Goal: Task Accomplishment & Management: Complete application form

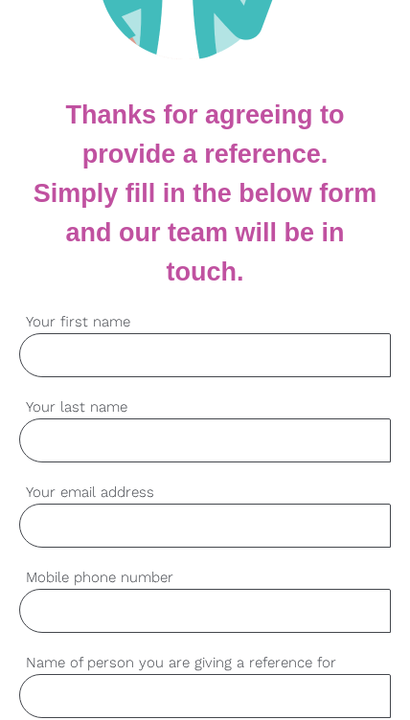
scroll to position [320, 0]
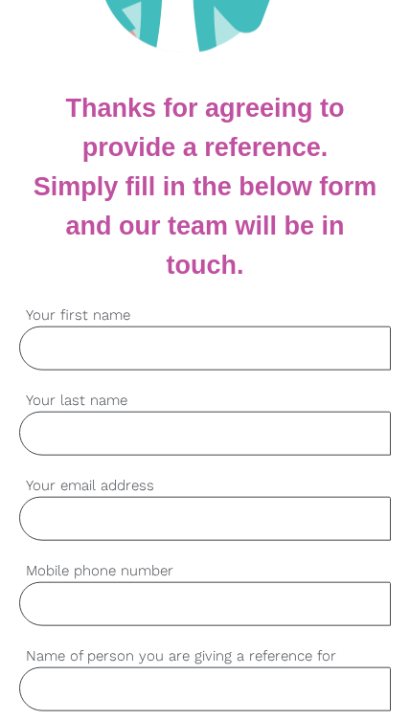
click at [261, 354] on input "Your first name" at bounding box center [204, 348] width 371 height 44
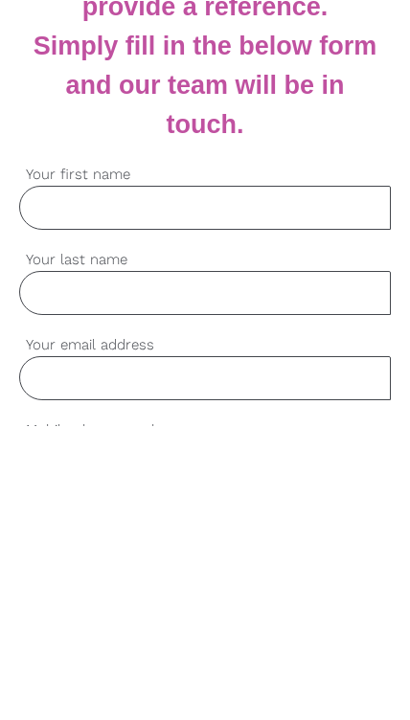
scroll to position [185, 0]
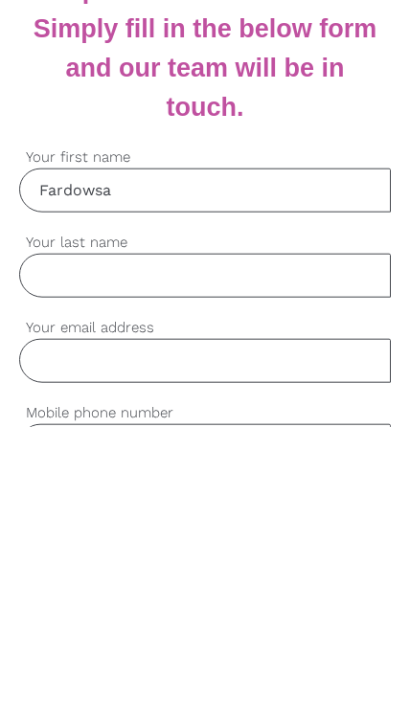
type input "Fardowsa"
click at [274, 546] on input "Your last name" at bounding box center [204, 568] width 371 height 44
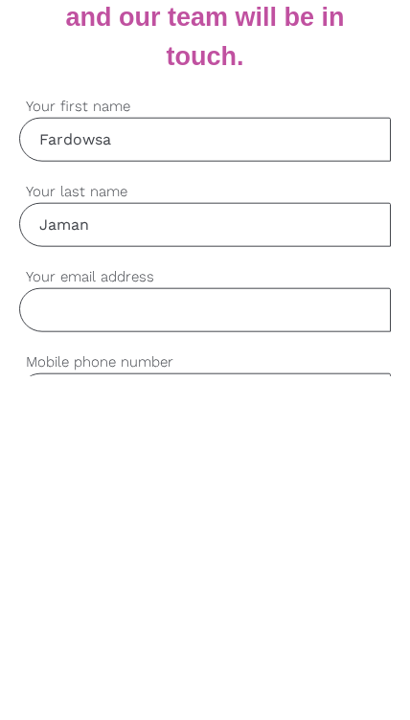
type input "Jaman"
click at [296, 632] on input "Your email address" at bounding box center [204, 654] width 371 height 44
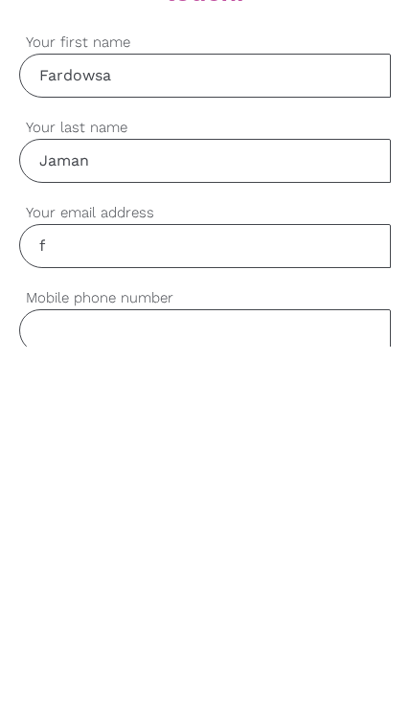
scroll to position [262, 0]
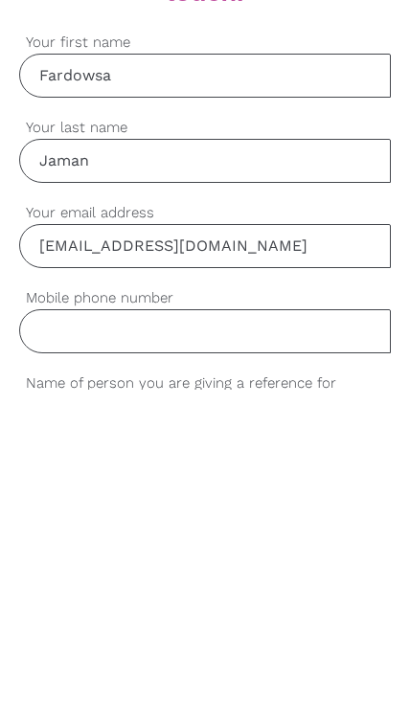
type input "[EMAIL_ADDRESS][DOMAIN_NAME]"
click at [297, 639] on input "Mobile phone number" at bounding box center [204, 661] width 371 height 44
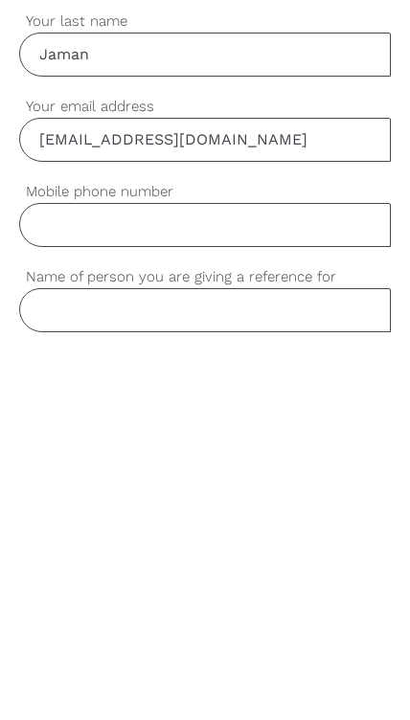
type input "452403994"
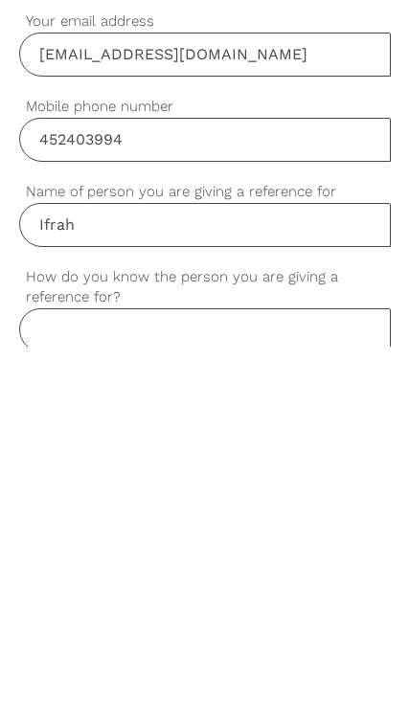
type input "Ifrah"
click at [294, 681] on input "How do you know the person you are giving a reference for?" at bounding box center [204, 703] width 371 height 44
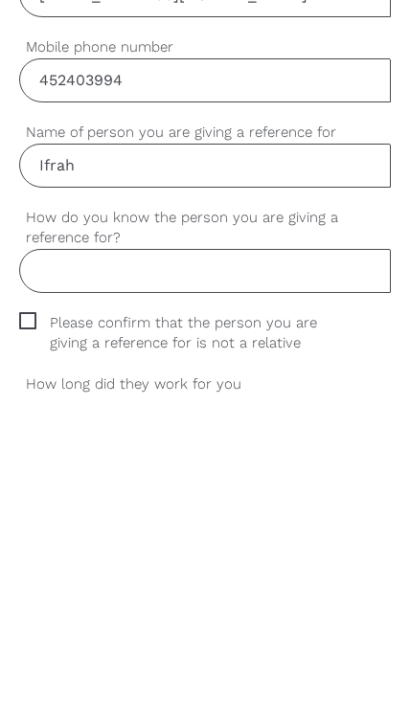
click at [50, 534] on label "How do you know the person you are giving a reference for?" at bounding box center [204, 555] width 371 height 42
click at [50, 576] on input "How do you know the person you are giving a reference for?" at bounding box center [204, 598] width 371 height 44
click at [51, 534] on label "How do you know the person you are giving a reference for?" at bounding box center [204, 555] width 371 height 42
click at [51, 576] on input "How do you know the person you are giving a reference for?" at bounding box center [204, 598] width 371 height 44
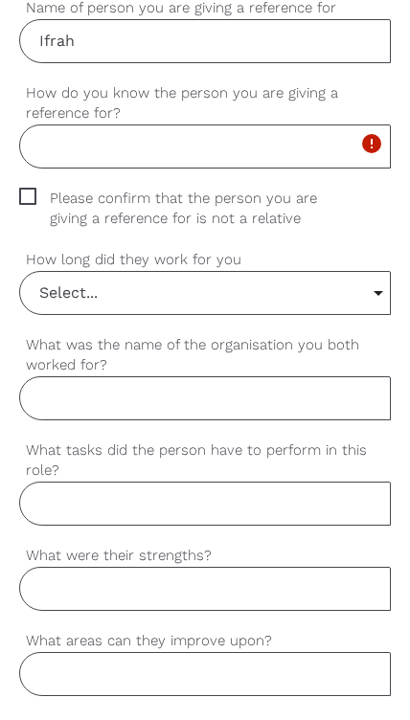
scroll to position [968, 0]
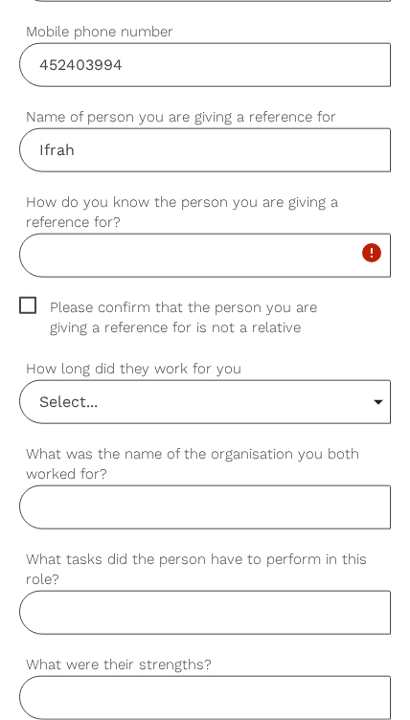
click at [195, 264] on input "How do you know the person you are giving a reference for?" at bounding box center [204, 256] width 371 height 44
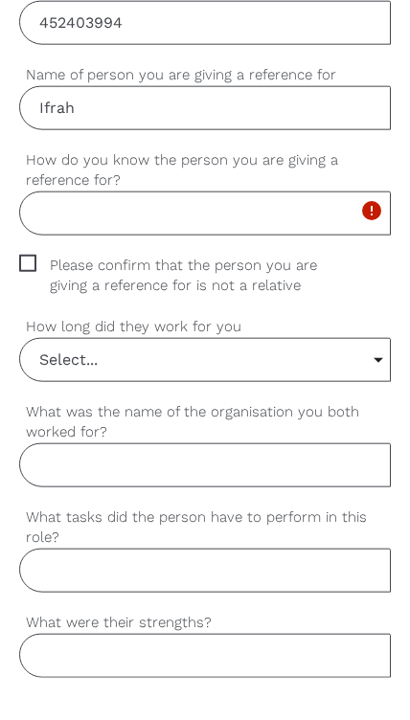
click at [149, 234] on input "How do you know the person you are giving a reference for?" at bounding box center [204, 256] width 371 height 44
paste input "I was their supervi"
type input "I was their supervi"
click at [42, 297] on span "Please confirm that the person you are giving a reference for is not a relative" at bounding box center [204, 318] width 371 height 42
click at [32, 297] on input "Please confirm that the person you are giving a reference for is not a relative" at bounding box center [25, 303] width 12 height 12
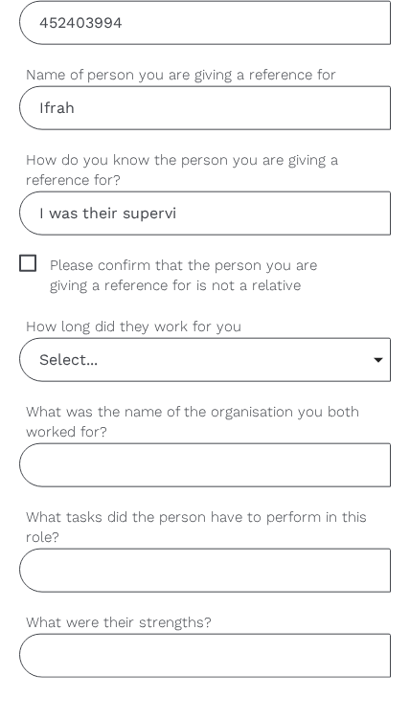
checkbox input "true"
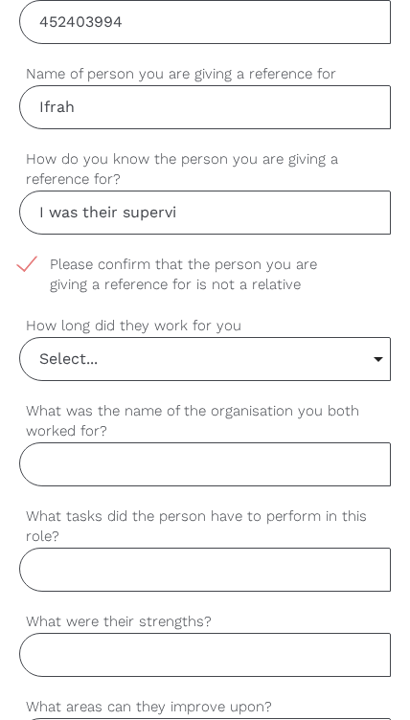
click at [242, 367] on input "Select..." at bounding box center [204, 359] width 369 height 42
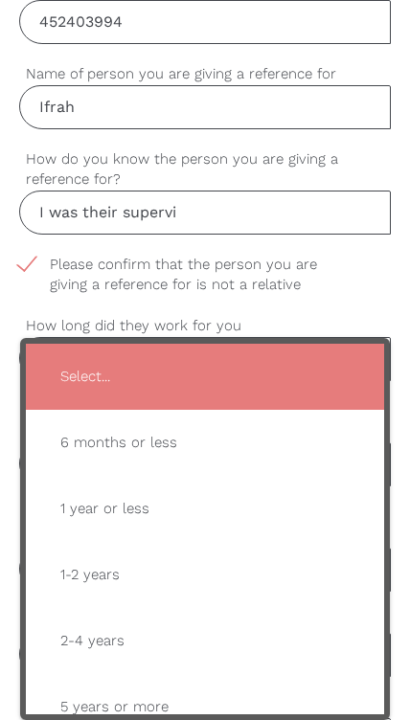
type input "1-2 years"
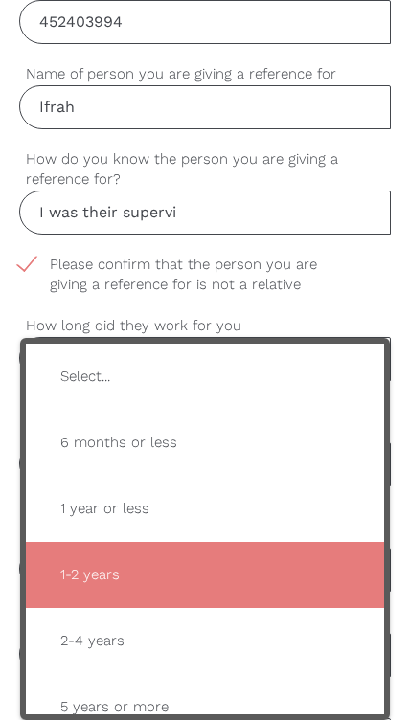
click at [242, 578] on span "1-2 years" at bounding box center [205, 574] width 320 height 47
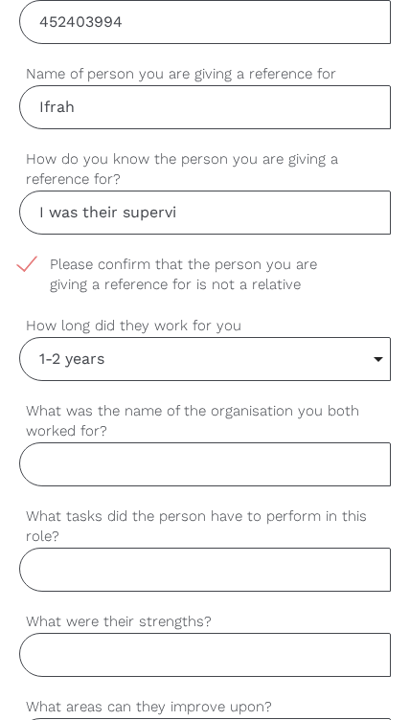
click at [233, 465] on input "What was the name of the organisation you both worked for?" at bounding box center [204, 464] width 371 height 44
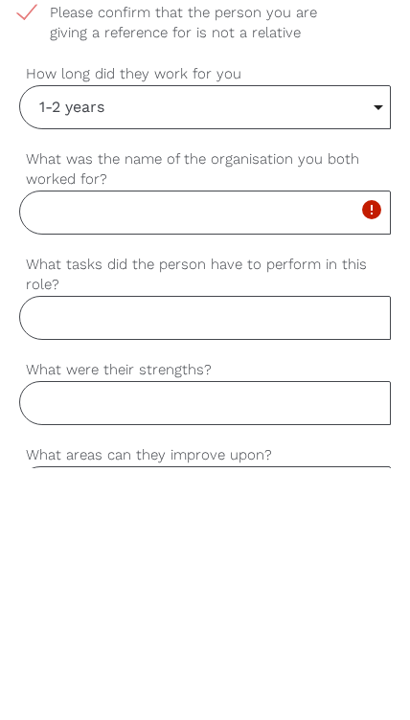
scroll to position [1153, 0]
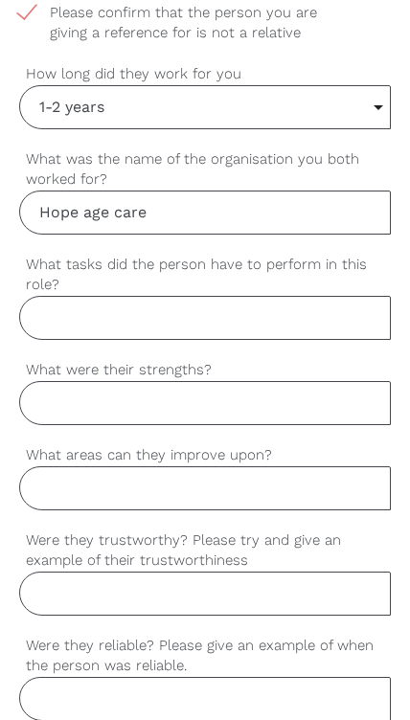
type input "Hope age care"
click at [248, 330] on input "What tasks did the person have to perform in this role?" at bounding box center [204, 318] width 371 height 44
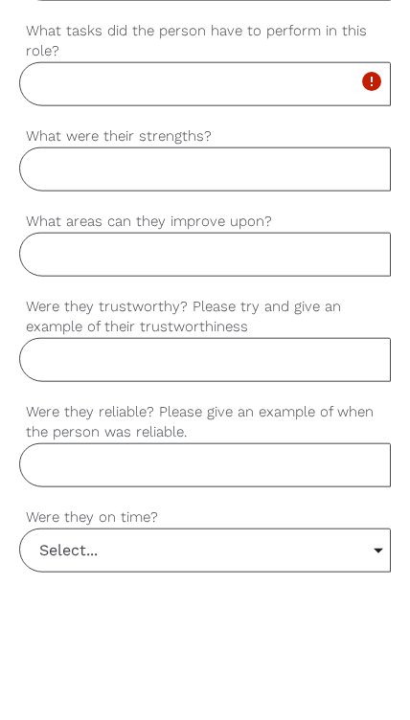
scroll to position [1249, 0]
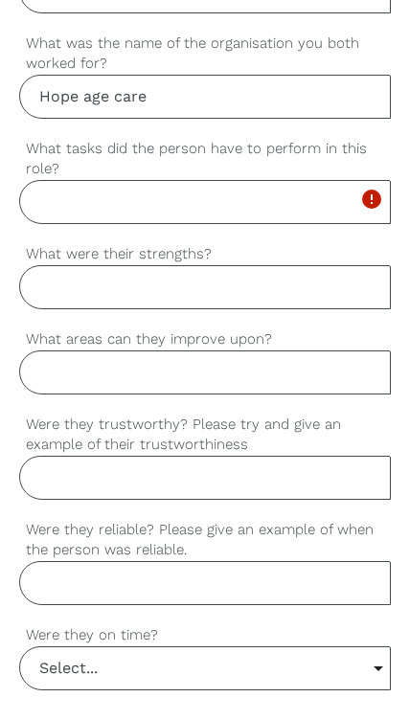
click at [175, 213] on input "What tasks did the person have to perform in this role?" at bounding box center [204, 222] width 371 height 44
paste input "She was responsible for supporting clients with daily living activities, ensuri…"
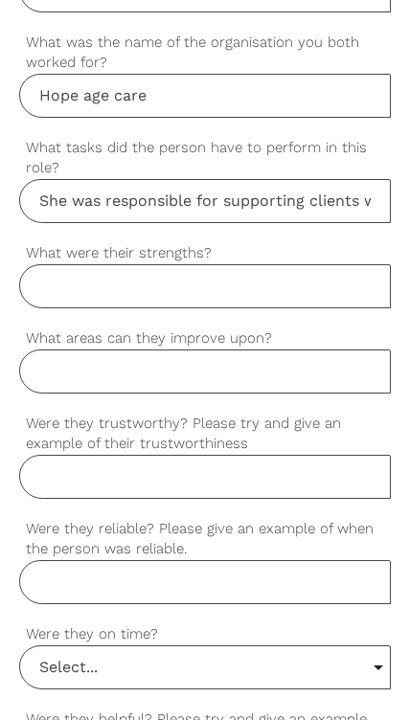
type input "She was responsible for supporting clients with daily living activities, ensuri…"
click at [211, 291] on input "What were their strengths?" at bounding box center [204, 286] width 371 height 44
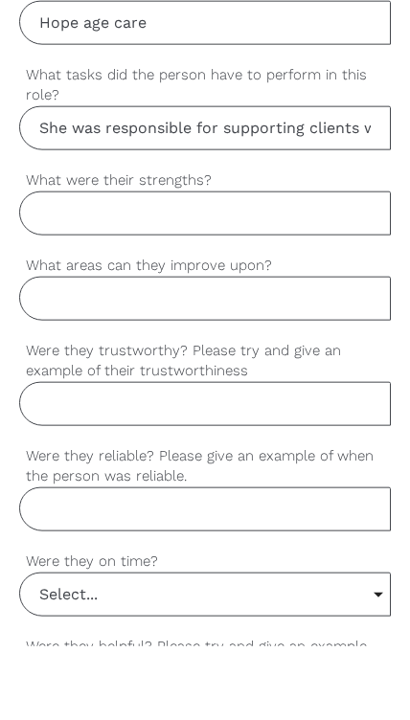
click at [251, 265] on input "What were their strengths?" at bounding box center [204, 287] width 371 height 44
paste input "She showed strong communication skills, compassion, and patience. She was alway…"
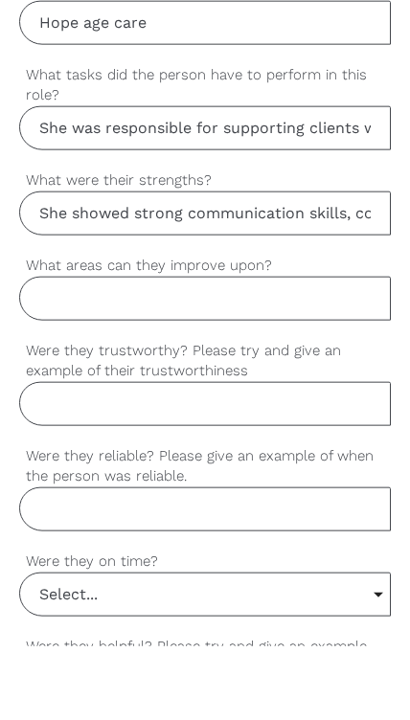
scroll to position [1344, 0]
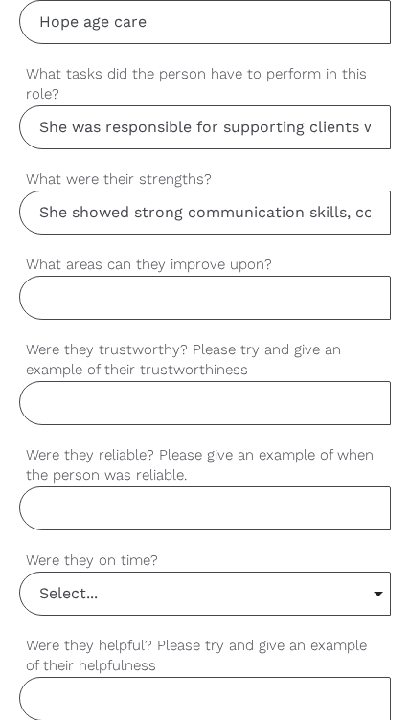
type input "She showed strong communication skills, compassion, and patience. She was alway…"
click at [181, 300] on input "What areas can they improve upon?" at bounding box center [204, 298] width 371 height 44
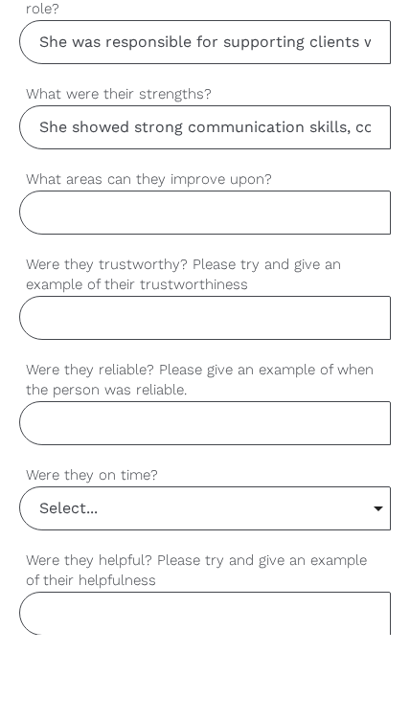
click at [202, 276] on input "What areas can they improve upon?" at bounding box center [204, 298] width 371 height 44
paste input "She could further develop her confidence in dealing with unexpected or challeng…"
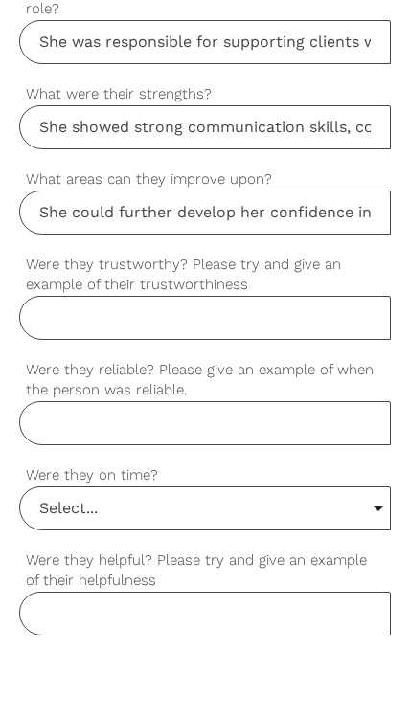
scroll to position [1429, 0]
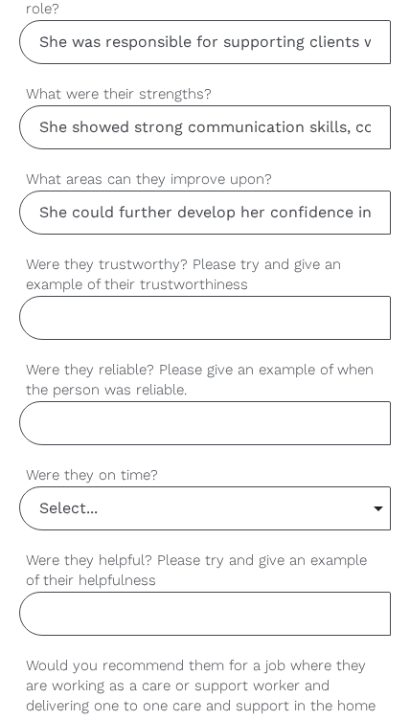
type input "She could further develop her confidence in dealing with unexpected or challeng…"
click at [167, 315] on input "Were they trustworthy? Please try and give an example of their trustworthiness" at bounding box center [204, 318] width 371 height 44
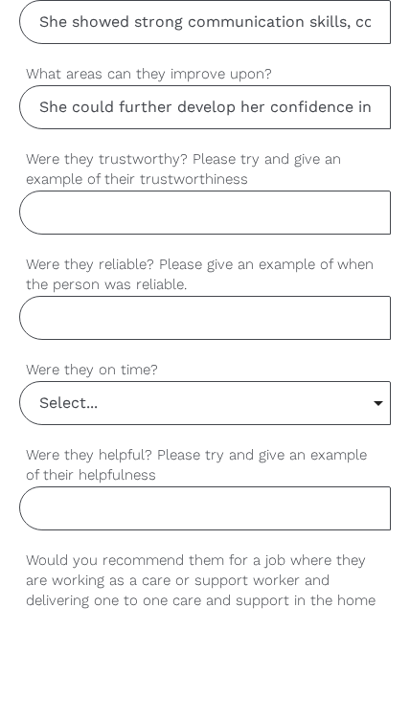
click at [184, 296] on input "Were they trustworthy? Please try and give an example of their trustworthiness" at bounding box center [204, 318] width 371 height 44
paste input "Yes, she was very trustworthy. For example, she was often responsible for handl…"
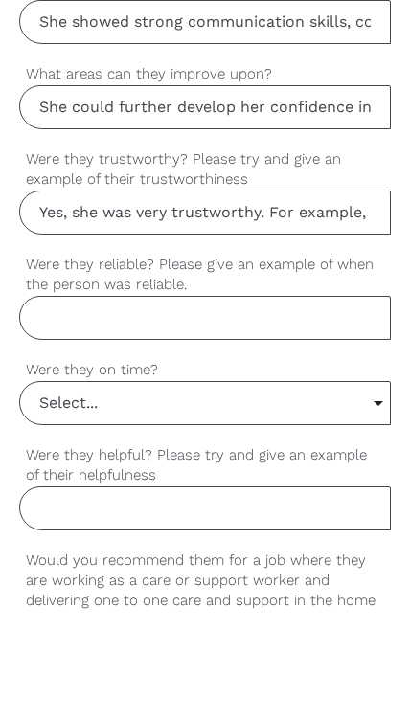
scroll to position [1534, 0]
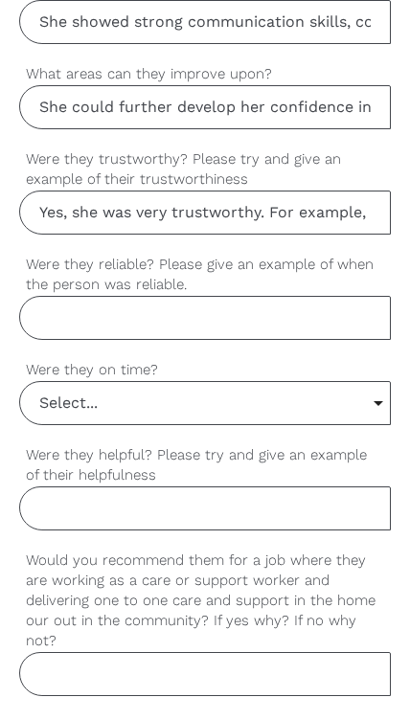
type input "Yes, she was very trustworthy. For example, she was often responsible for handl…"
click at [169, 323] on input "Were they reliable? Please give an example of when the person was reliable." at bounding box center [204, 318] width 371 height 44
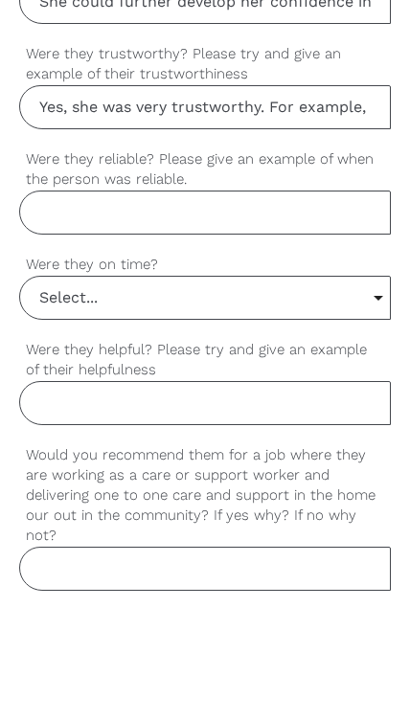
click at [180, 296] on input "Were they reliable? Please give an example of when the person was reliable." at bounding box center [204, 318] width 371 height 44
paste input "Yes, she was highly reliable. For instance, she regularly accepted additional s…"
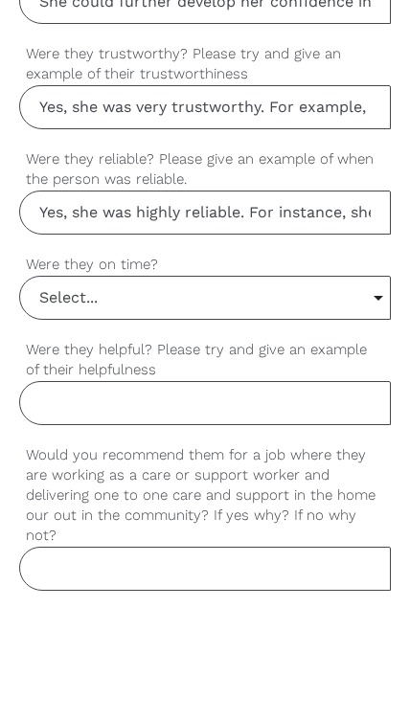
type input "Yes, she was highly reliable. For instance, she regularly accepted additional s…"
click at [249, 382] on input "Select..." at bounding box center [204, 403] width 369 height 42
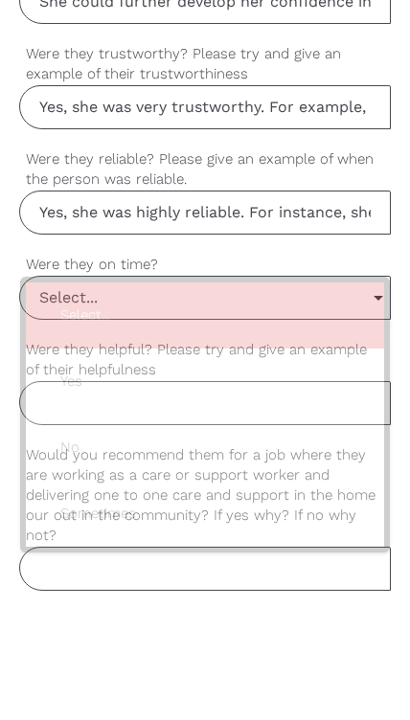
scroll to position [1578, 0]
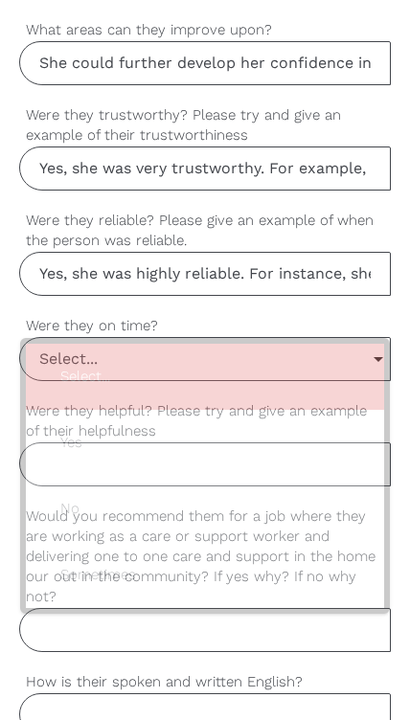
click at [318, 224] on label "Were they reliable? Please give an example of when the person was reliable." at bounding box center [204, 231] width 371 height 42
click at [318, 252] on input "Yes, she was highly reliable. For instance, she regularly accepted additional s…" at bounding box center [204, 274] width 371 height 44
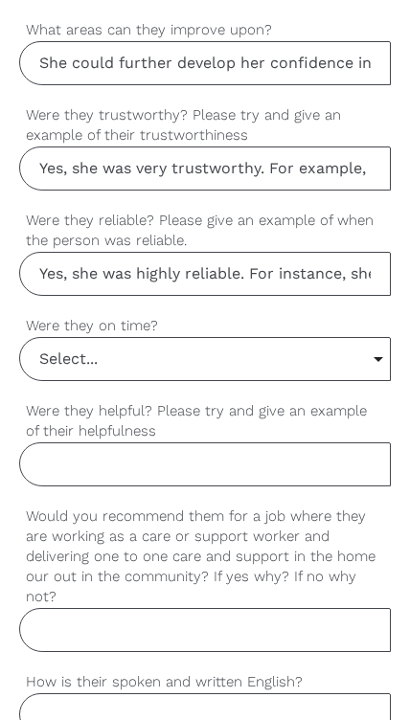
scroll to position [1577, 0]
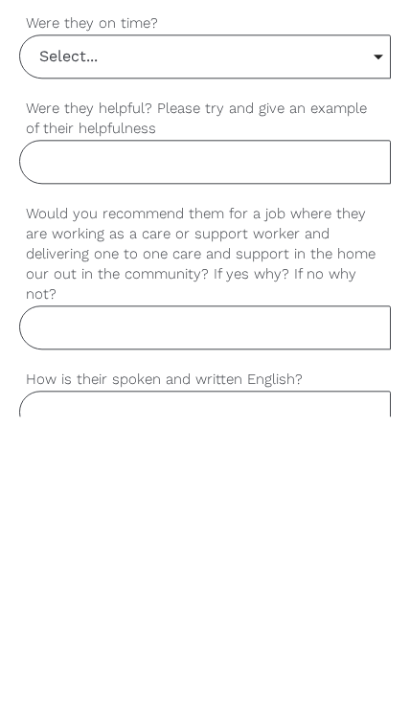
click at [236, 694] on input "How is their spoken and written English?" at bounding box center [204, 716] width 371 height 44
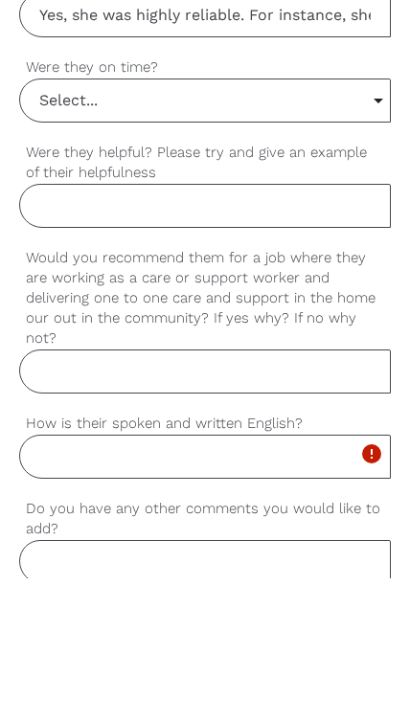
scroll to position [1837, 0]
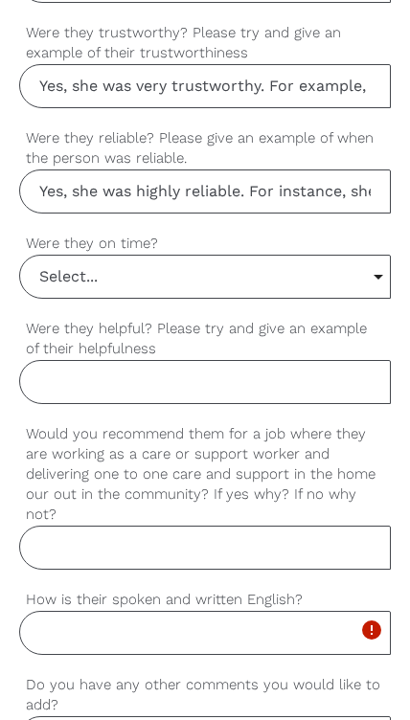
click at [226, 279] on input "Select..." at bounding box center [204, 277] width 369 height 42
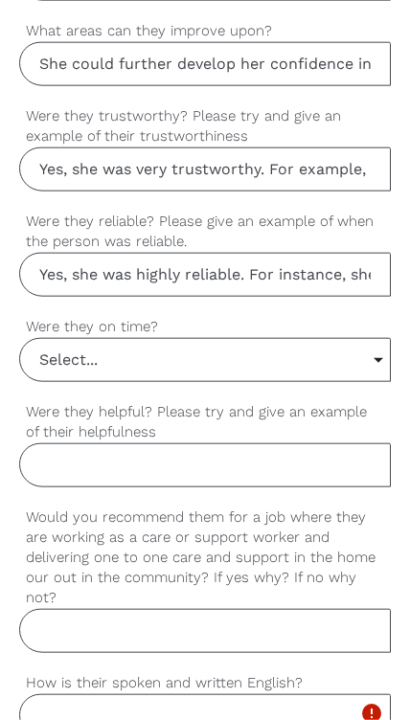
scroll to position [1578, 0]
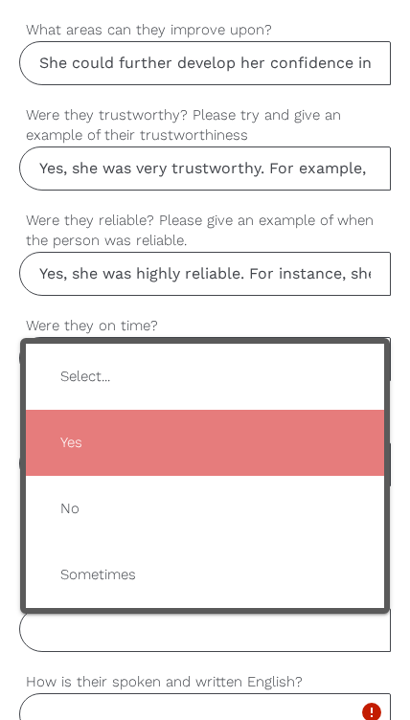
type input "Yes"
click at [175, 433] on span "Yes" at bounding box center [205, 442] width 320 height 47
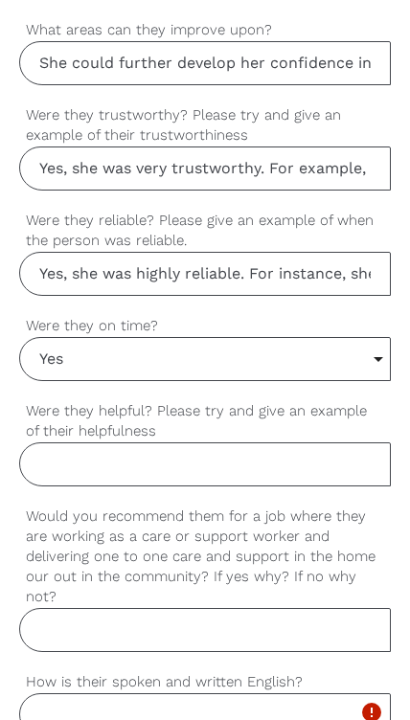
click at [188, 456] on input "Were they helpful? Please try and give an example of their helpfulness" at bounding box center [204, 464] width 371 height 44
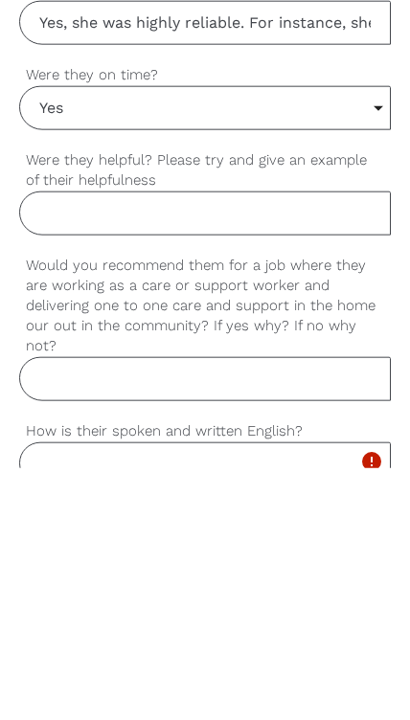
click at [186, 443] on input "Were they helpful? Please try and give an example of their helpfulness" at bounding box center [204, 465] width 371 height 44
paste input "Yes, she was very helpful. For example, she often assisted new staff members in…"
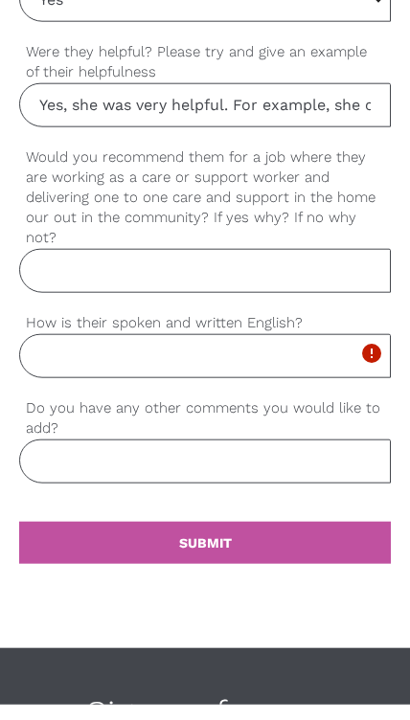
scroll to position [1827, 0]
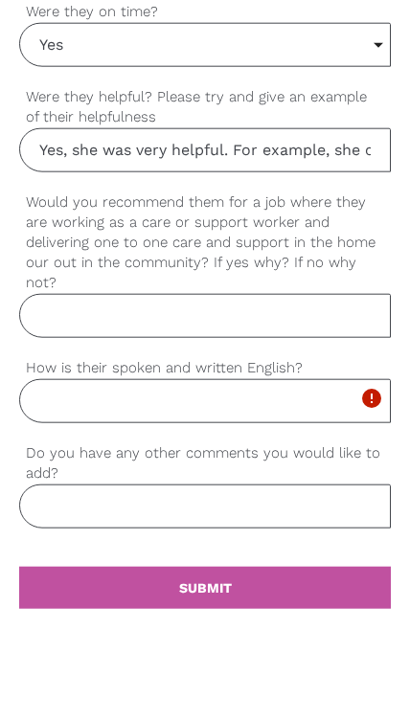
type input "Yes, she was very helpful. For example, she often assisted new staff members in…"
click at [186, 359] on input "Would you recommend them for a job where they are working as a care or support …" at bounding box center [204, 381] width 371 height 44
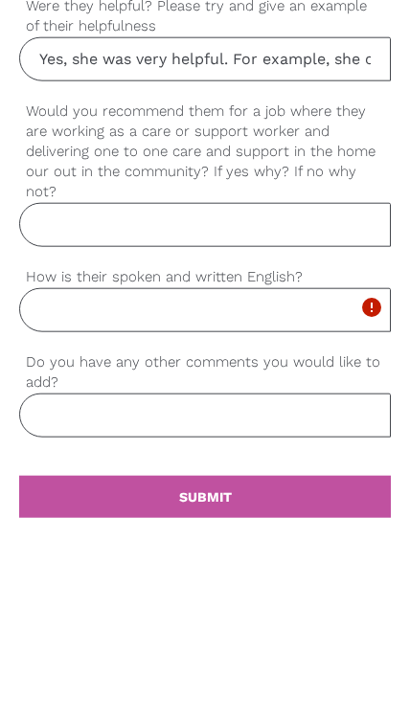
click at [232, 359] on input "Would you recommend them for a job where they are working as a care or support …" at bounding box center [204, 381] width 371 height 44
paste input "Yes, I would strongly recommend her. She has shown compassion, patience, and de…"
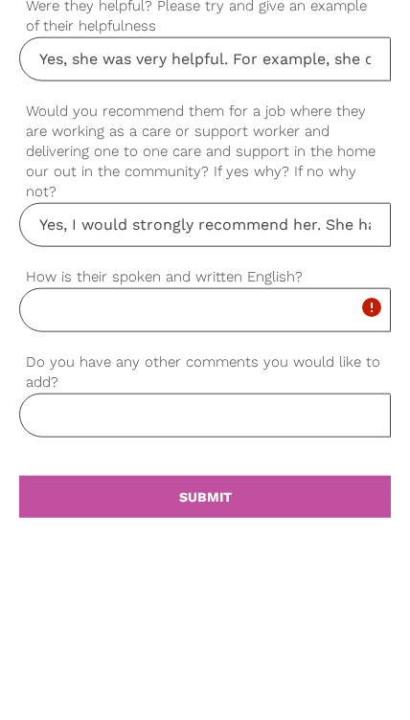
type input "Yes, I would strongly recommend her. She has shown compassion, patience, and de…"
click at [274, 444] on input "How is their spoken and written English?" at bounding box center [204, 466] width 371 height 44
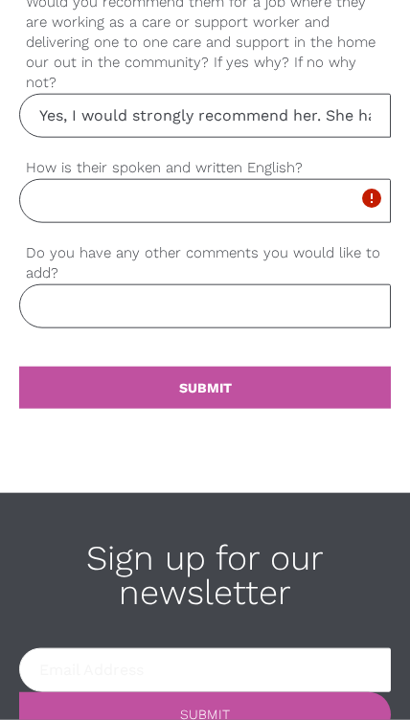
click at [121, 197] on input "How is their spoken and written English?" at bounding box center [204, 201] width 371 height 44
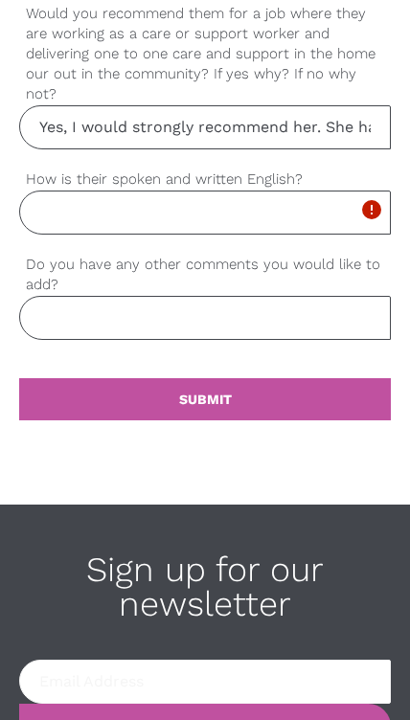
click at [130, 211] on input "How is their spoken and written English?" at bounding box center [204, 212] width 371 height 44
paste input "Her spoken and written English And Somali are both good. She communicates clear…"
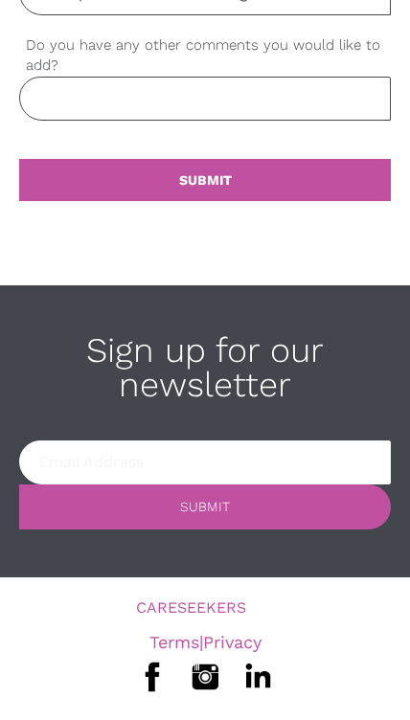
scroll to position [2306, 0]
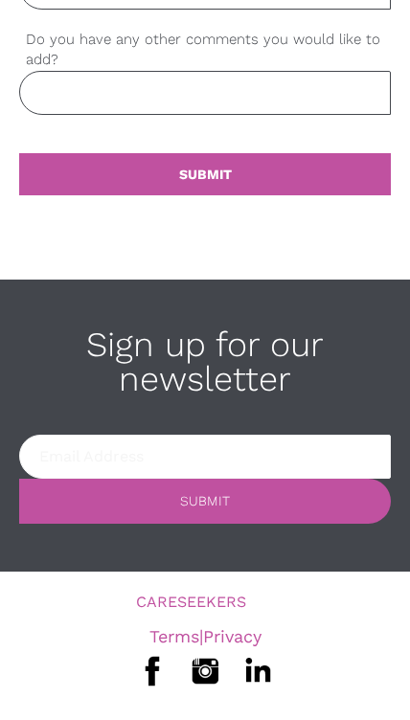
type input "Her spoken and written English And Somali are both good. She communicates clear…"
click at [203, 100] on input "Do you have any other comments you would like to add?" at bounding box center [204, 93] width 371 height 44
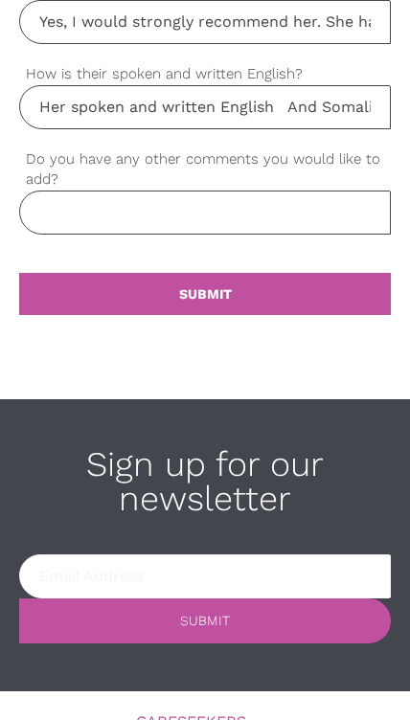
click at [137, 212] on input "Do you have any other comments you would like to add?" at bounding box center [204, 212] width 371 height 44
paste input "professional worker. She demonstrates a strong commitment to her role and consi…"
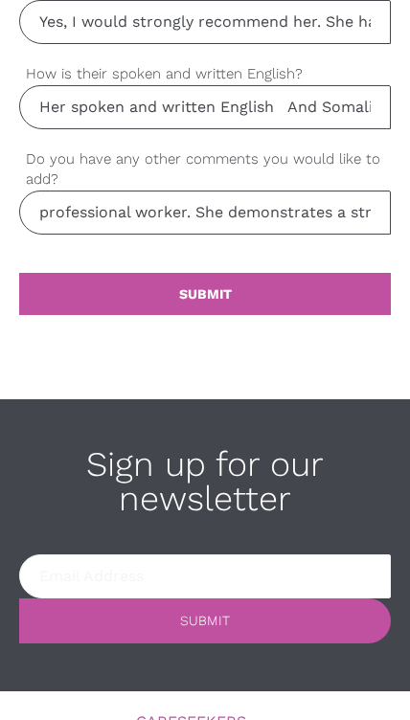
type input "professional worker. She demonstrates a strong commitment to her role and consi…"
click at [244, 287] on link "settings SUBMIT" at bounding box center [204, 294] width 371 height 42
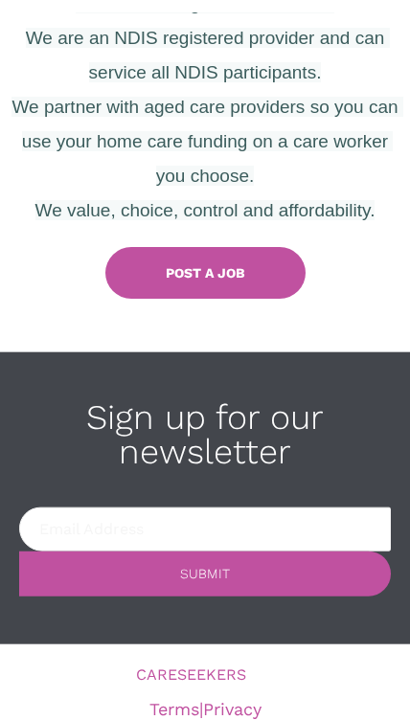
scroll to position [1057, 0]
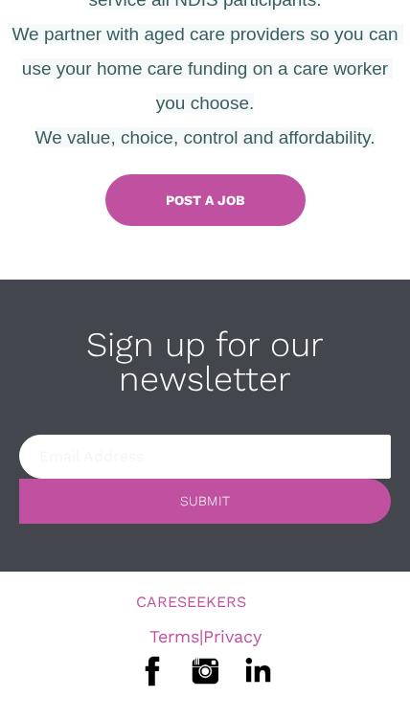
click at [286, 453] on input "email" at bounding box center [204, 457] width 371 height 44
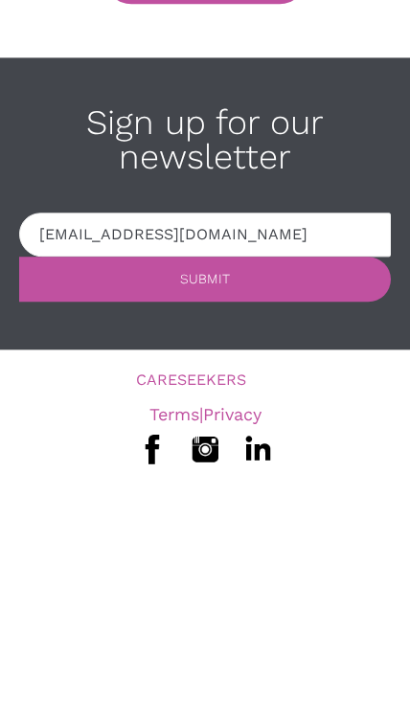
type input "[EMAIL_ADDRESS][DOMAIN_NAME]"
click at [316, 479] on link "settings SUBMIT" at bounding box center [204, 501] width 371 height 45
